Goal: Navigation & Orientation: Find specific page/section

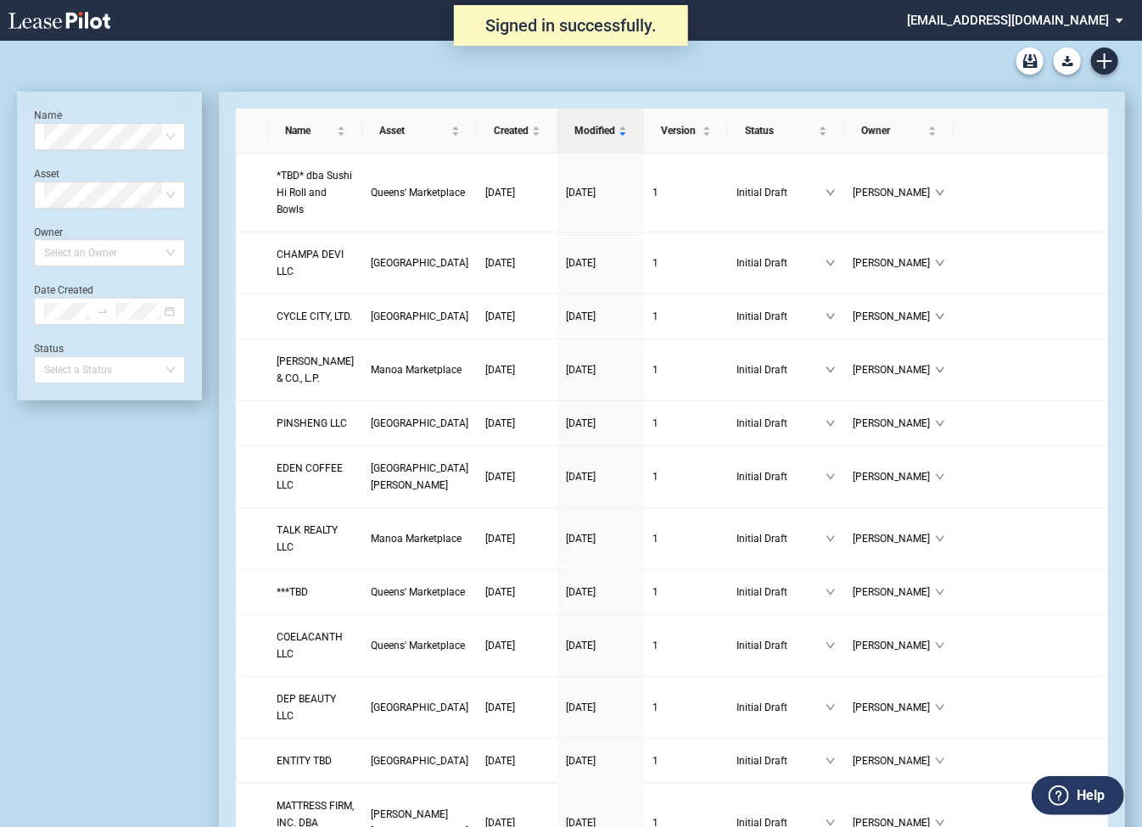
click at [972, 22] on md-select "[EMAIL_ADDRESS][DOMAIN_NAME] Super Admin Area Admin Area Settings Sign Out" at bounding box center [1021, 19] width 233 height 38
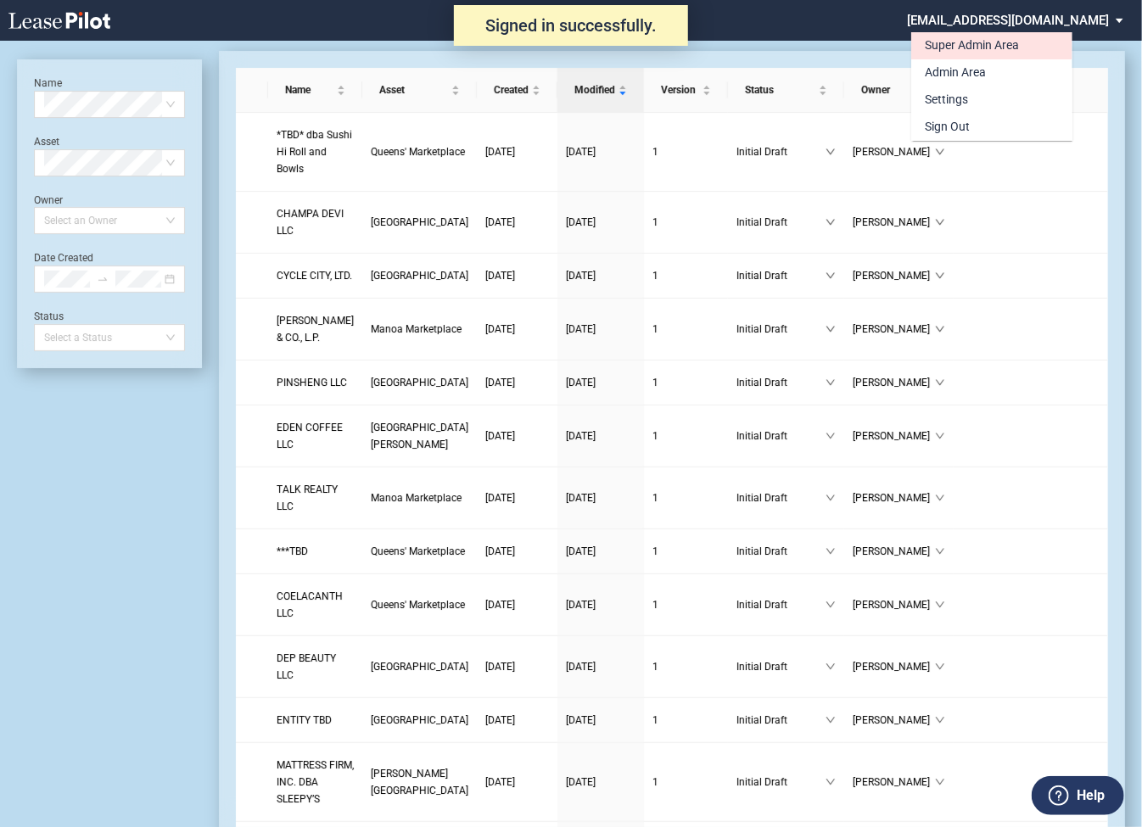
click at [957, 43] on div "Super Admin Area" at bounding box center [972, 45] width 94 height 17
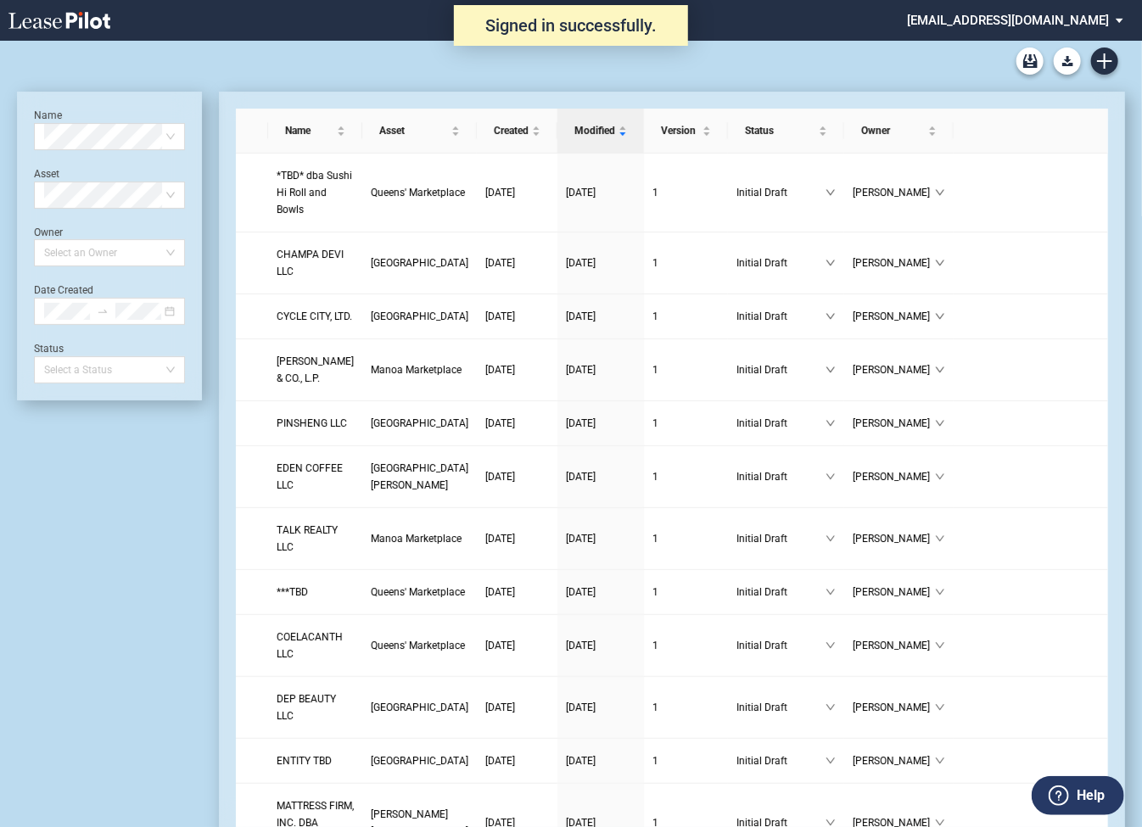
scroll to position [41, 0]
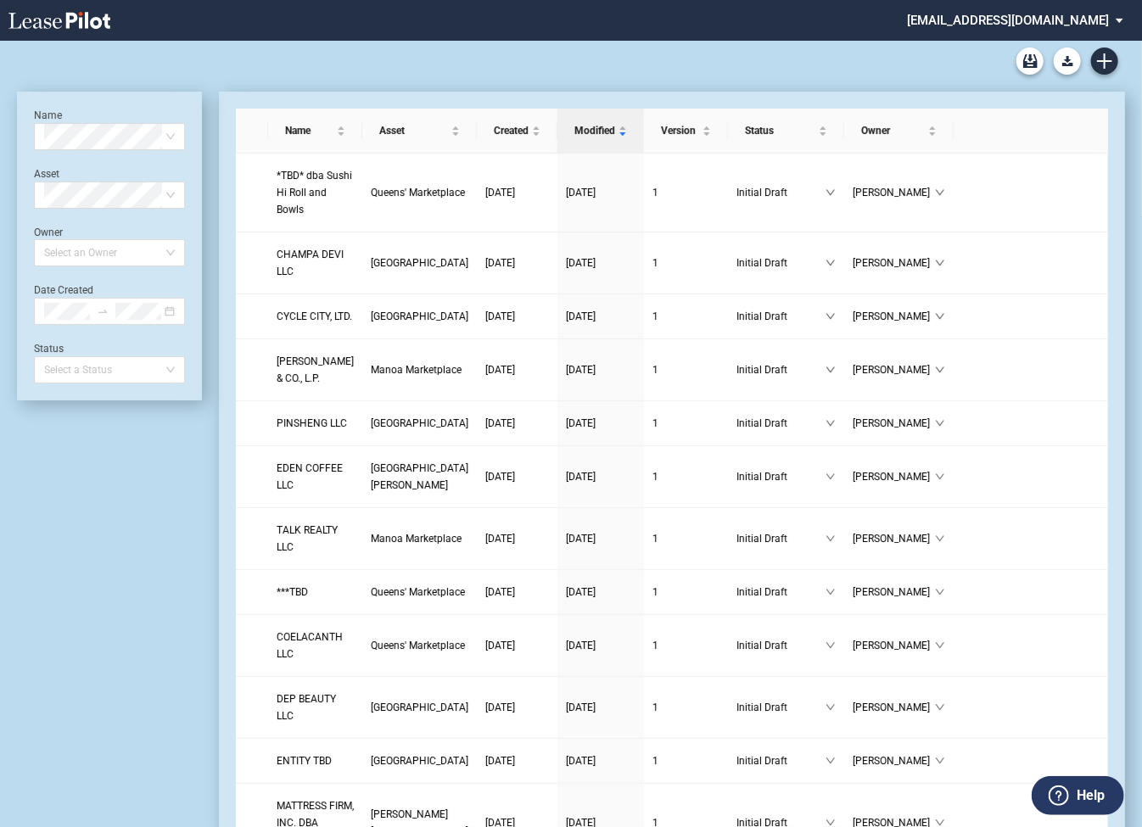
click at [1029, 18] on md-select "alexanderbaldwin@leasepilot.co Super Admin Area Admin Area Settings Sign Out" at bounding box center [1021, 19] width 233 height 38
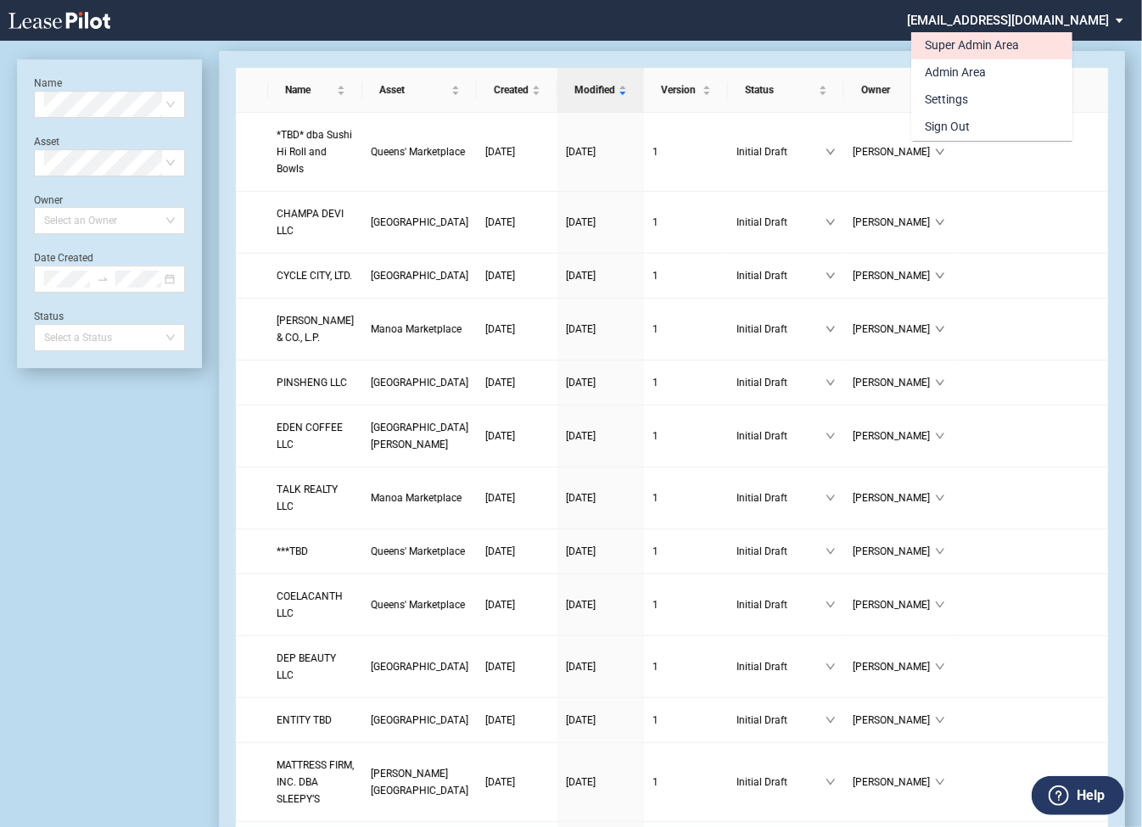
click at [961, 48] on div "Super Admin Area" at bounding box center [972, 45] width 94 height 17
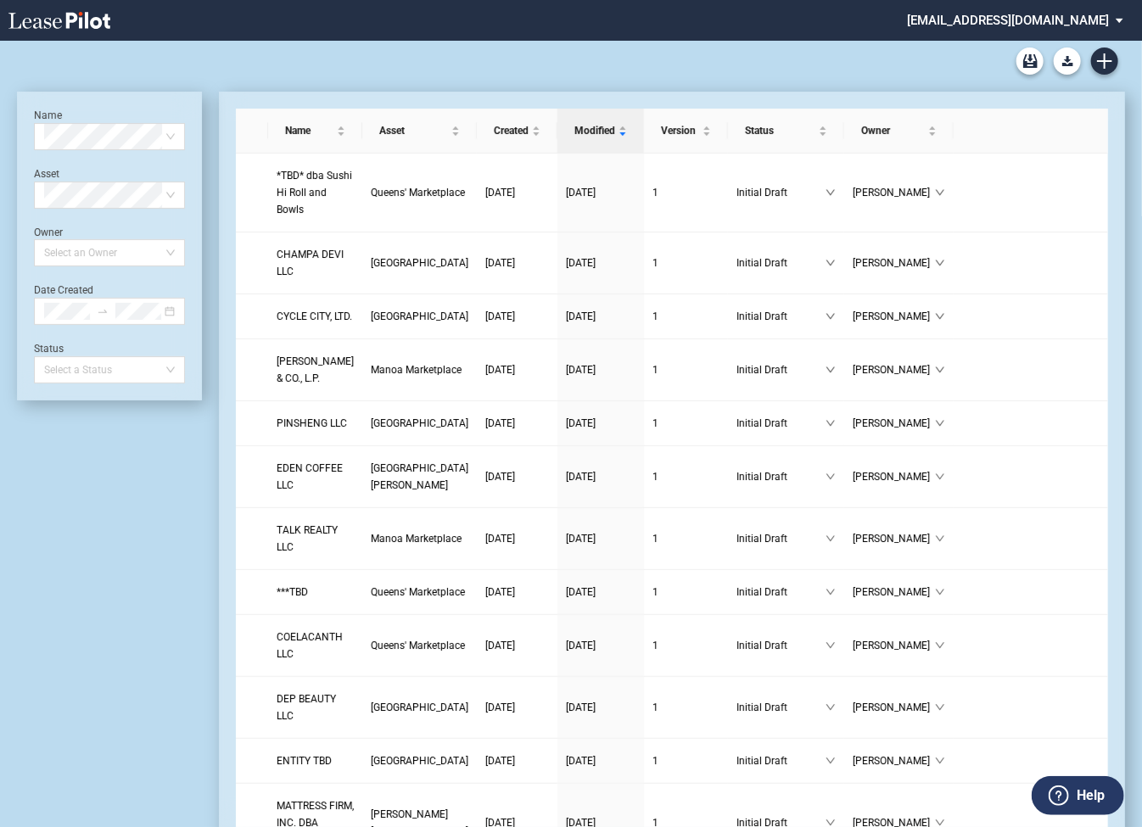
scroll to position [41, 0]
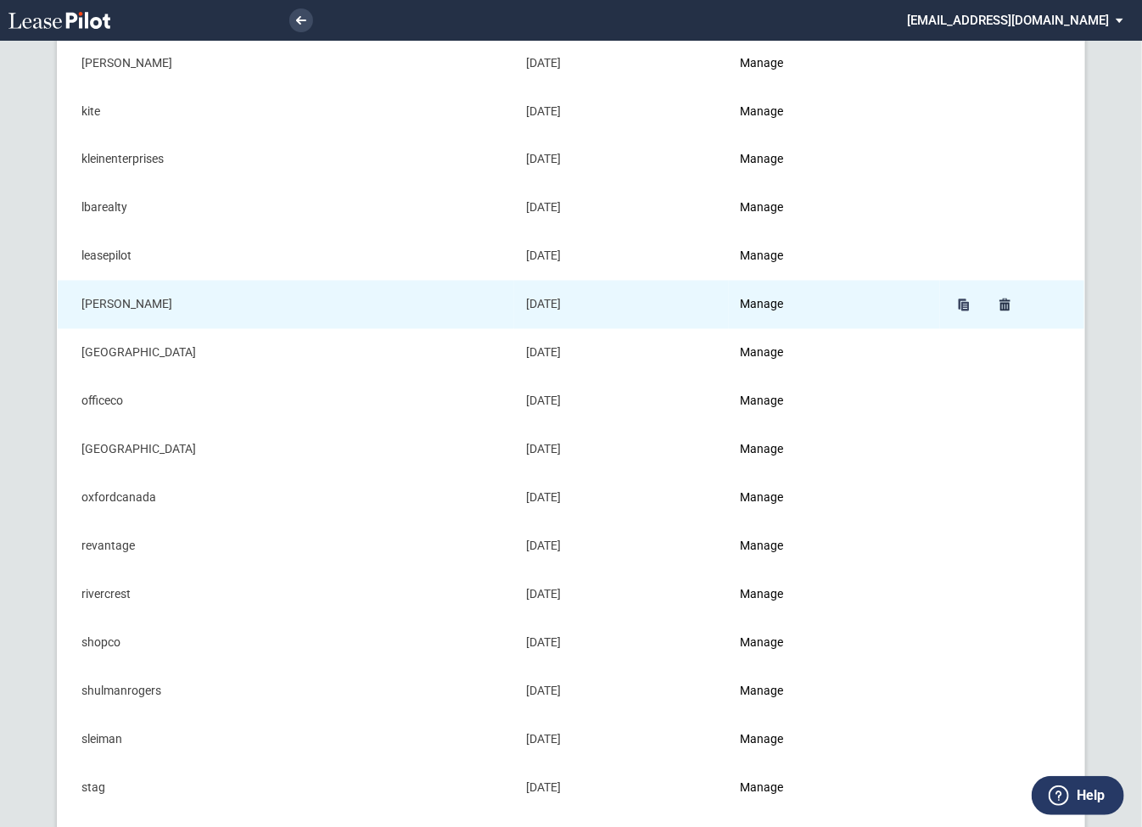
scroll to position [1369, 0]
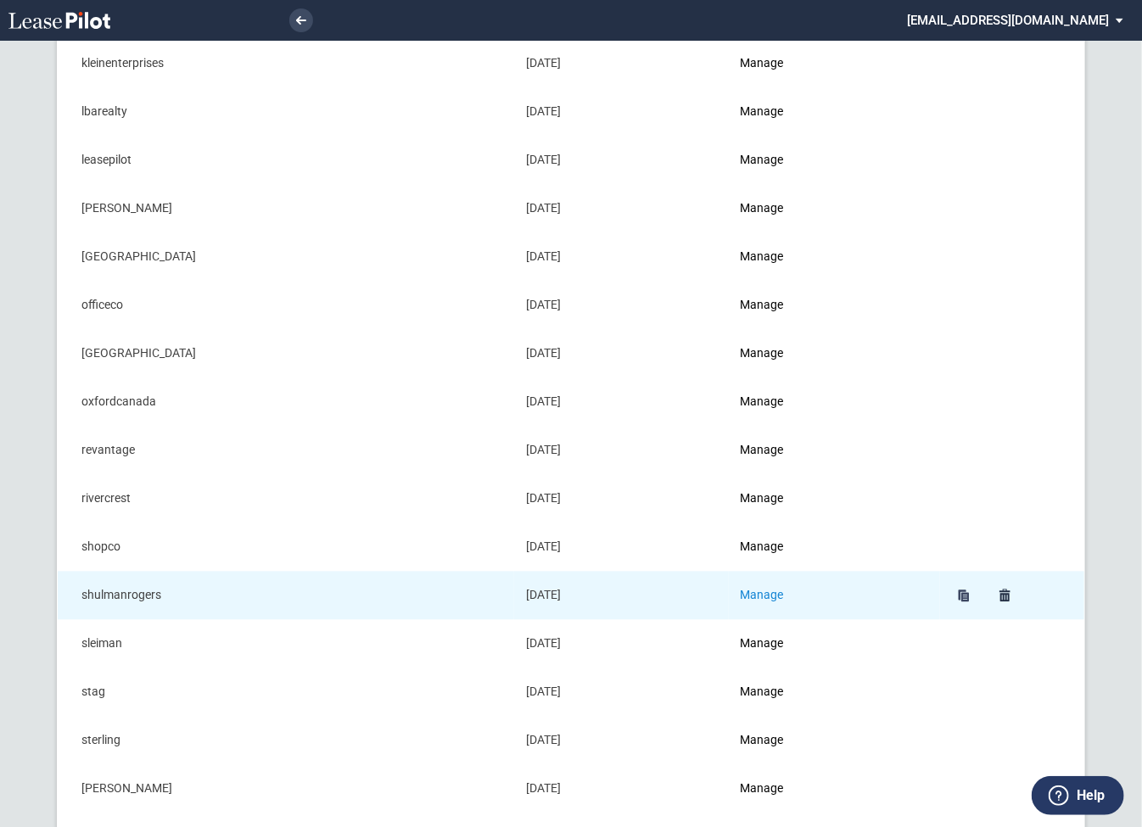
click at [767, 589] on link "Manage" at bounding box center [762, 596] width 43 height 14
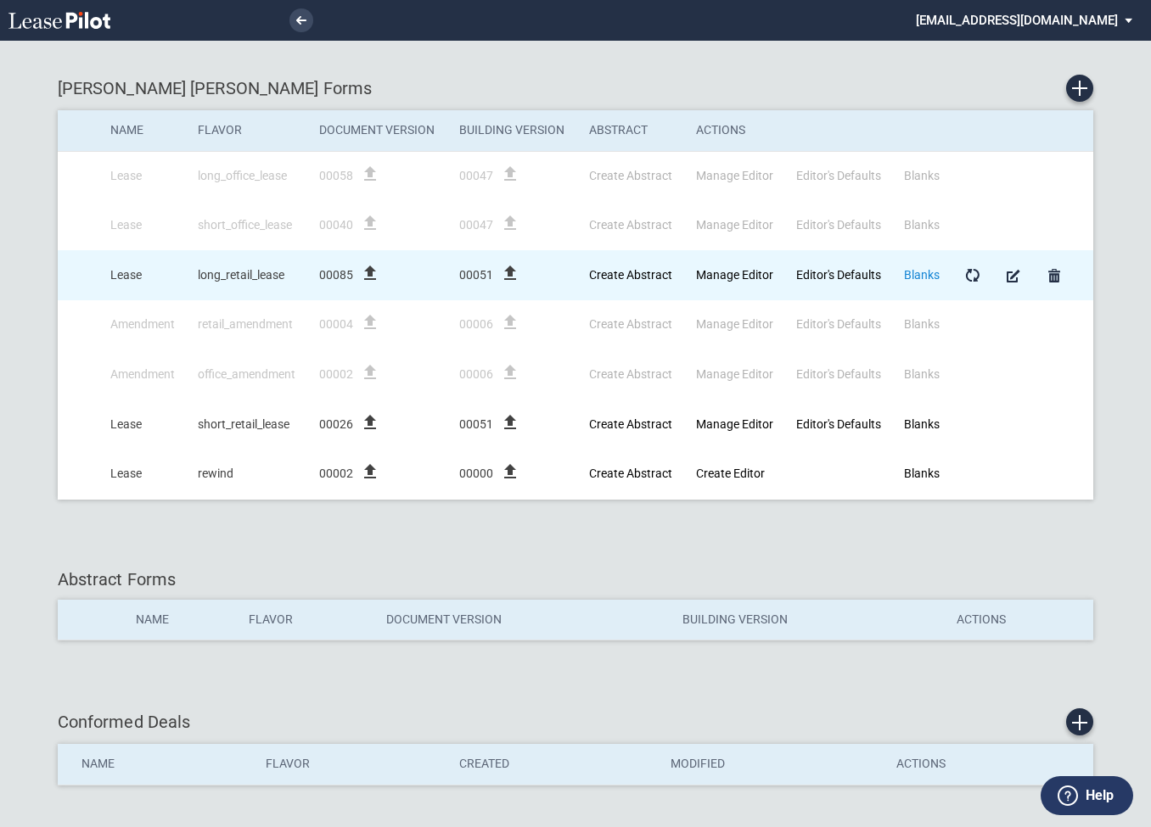
click at [927, 273] on link "Blanks" at bounding box center [922, 275] width 36 height 14
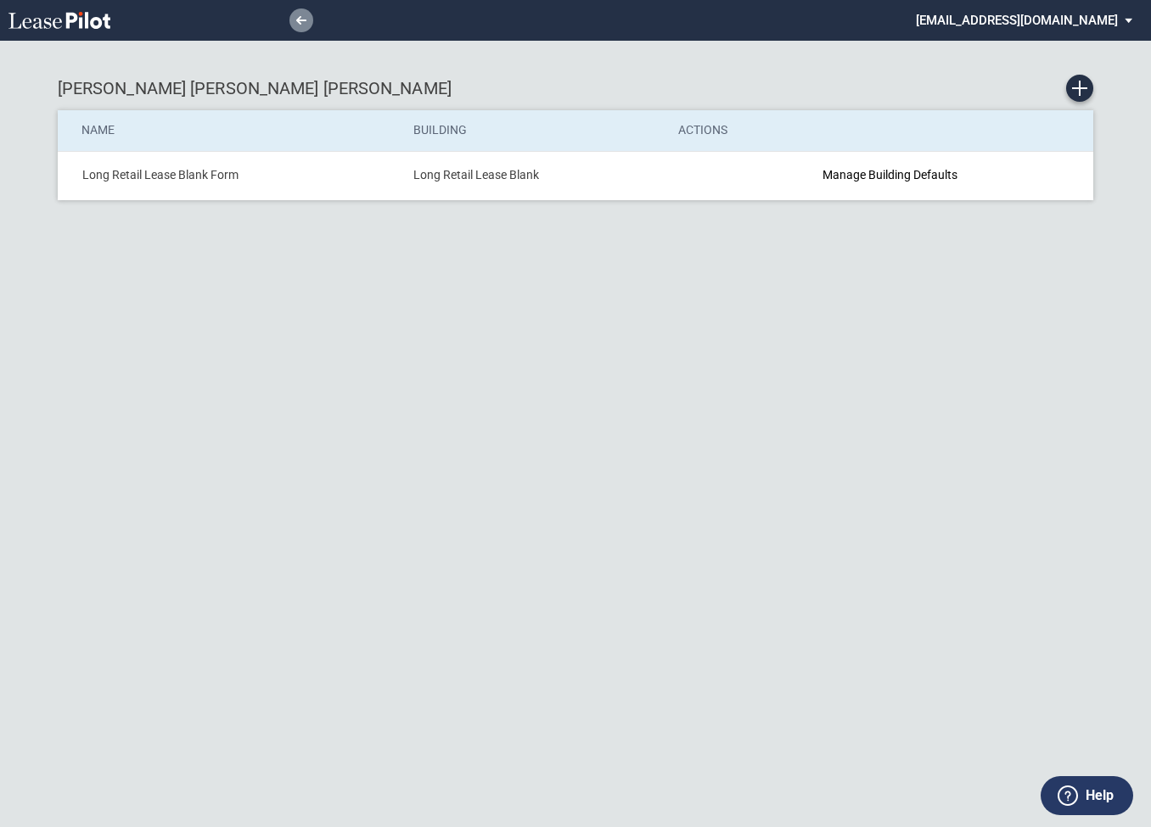
click at [298, 20] on use at bounding box center [301, 20] width 10 height 8
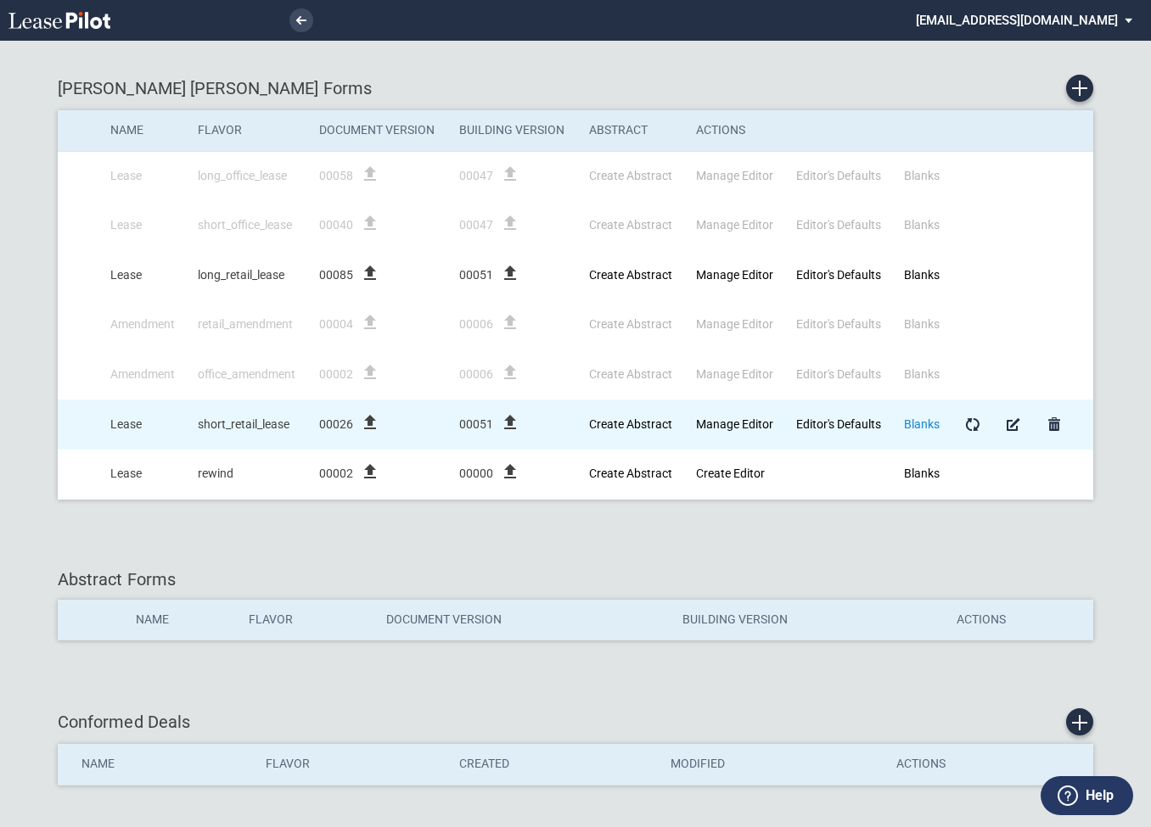
click at [927, 420] on link "Blanks" at bounding box center [922, 424] width 36 height 14
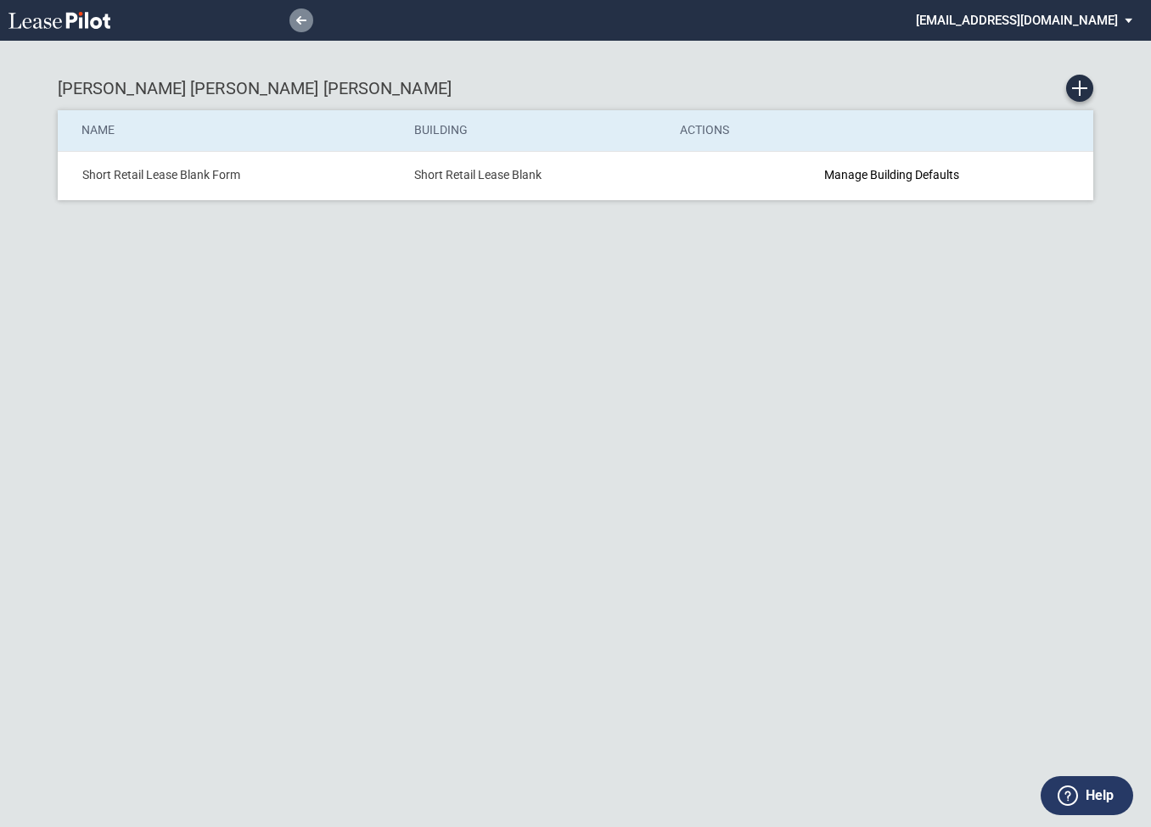
click at [301, 25] on link at bounding box center [301, 20] width 24 height 24
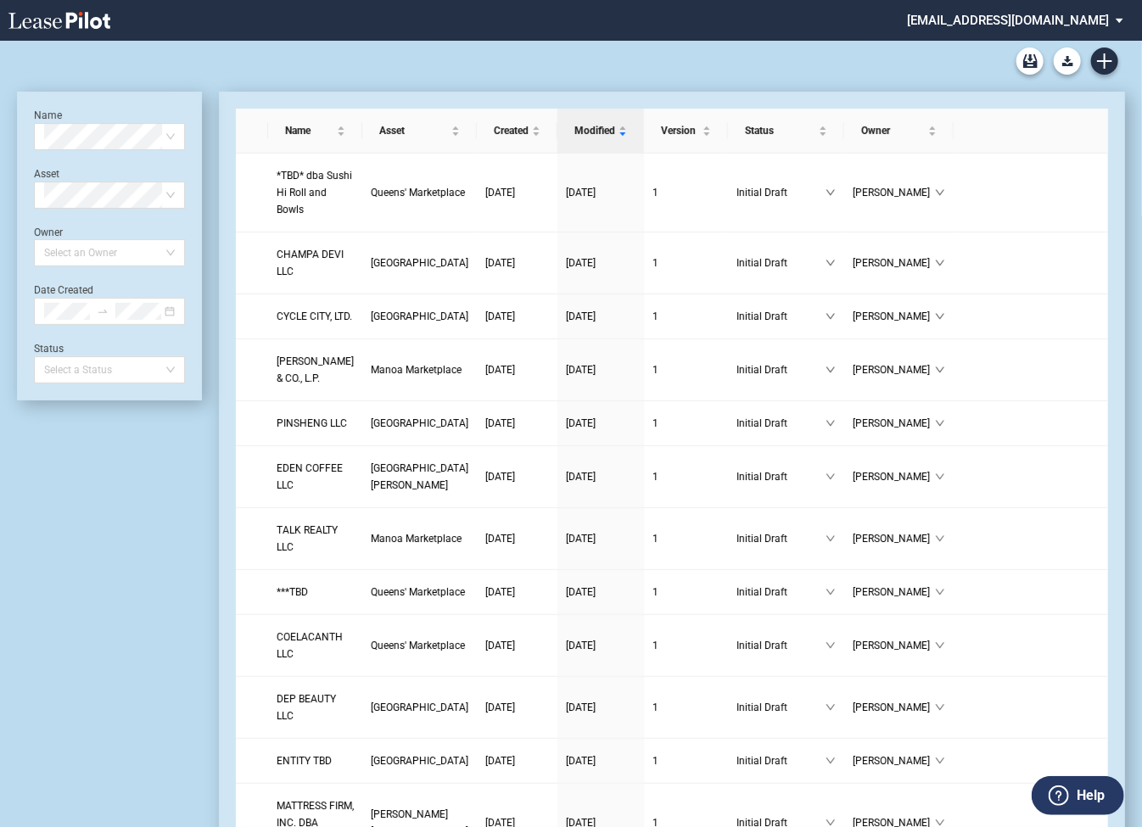
click at [980, 25] on md-select "[EMAIL_ADDRESS][DOMAIN_NAME] Super Admin Area Admin Area Settings Sign Out" at bounding box center [1021, 19] width 233 height 38
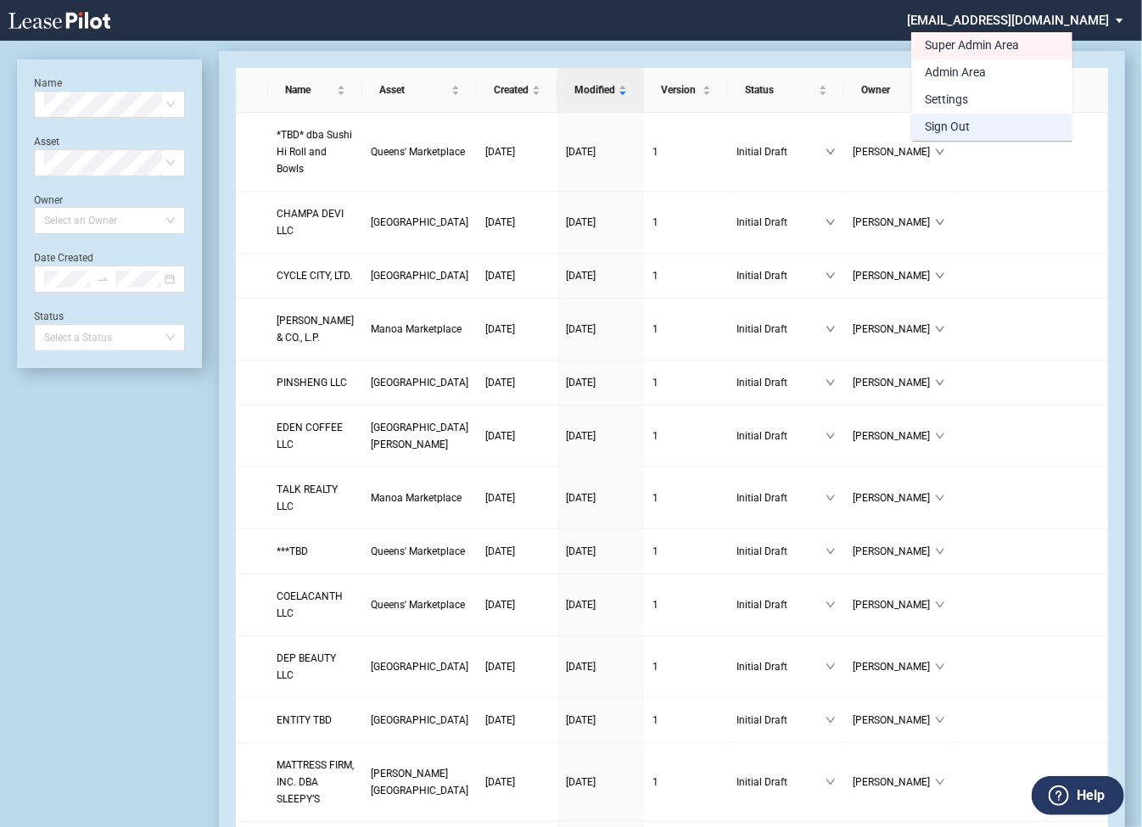
click at [963, 130] on div "Sign Out" at bounding box center [947, 127] width 45 height 17
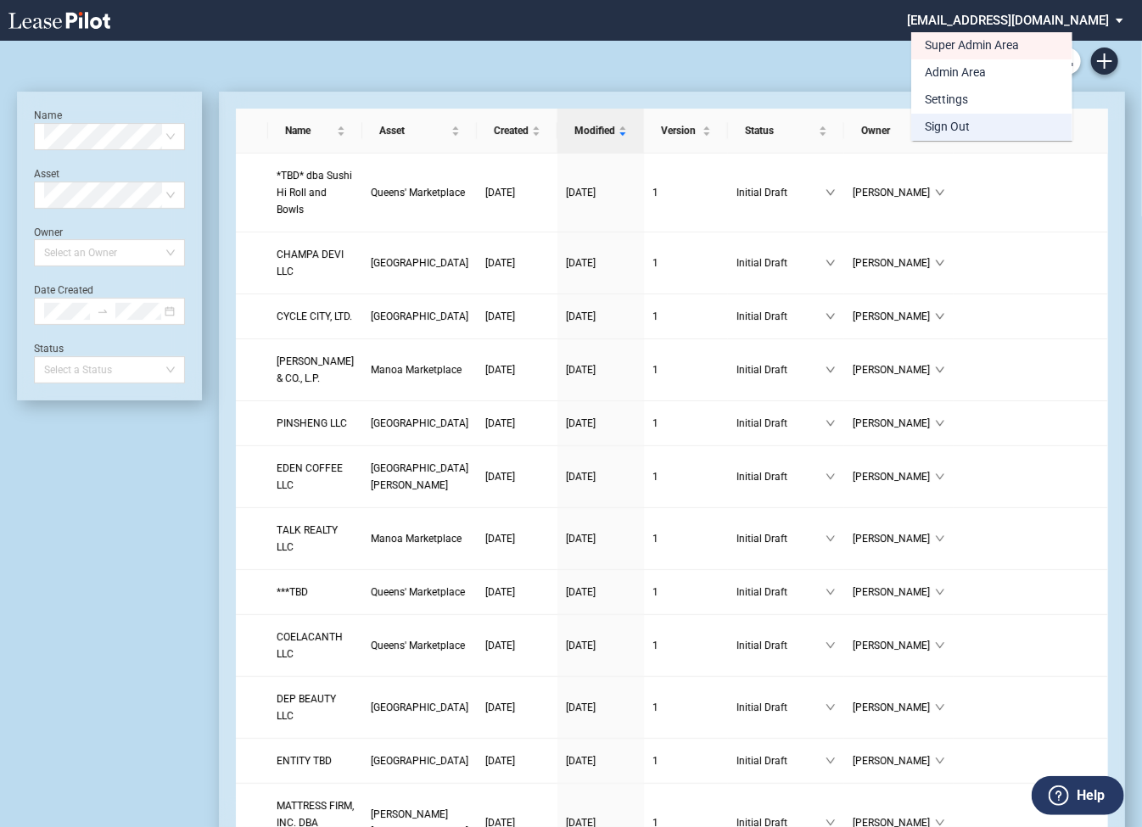
scroll to position [41, 0]
